Goal: Information Seeking & Learning: Learn about a topic

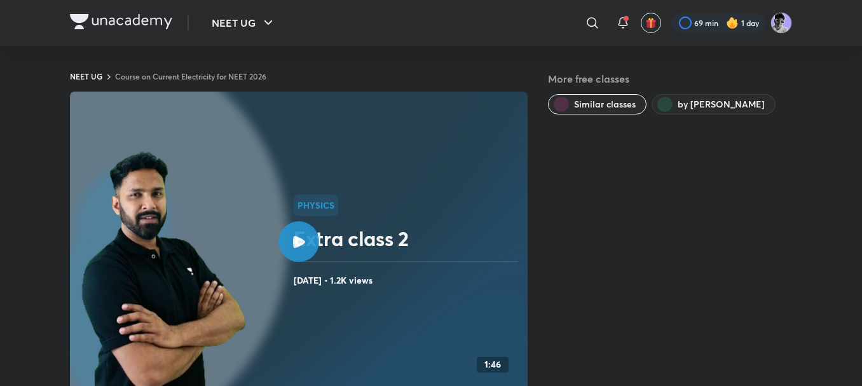
click at [104, 14] on img at bounding box center [121, 21] width 102 height 15
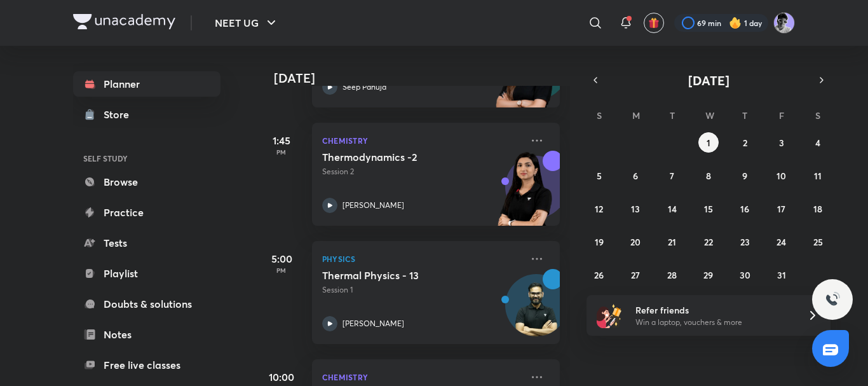
scroll to position [383, 0]
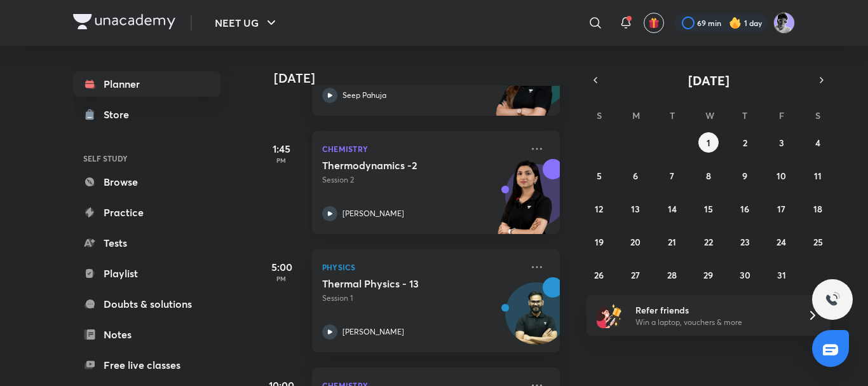
click at [334, 213] on icon at bounding box center [329, 213] width 15 height 15
